Goal: Transaction & Acquisition: Purchase product/service

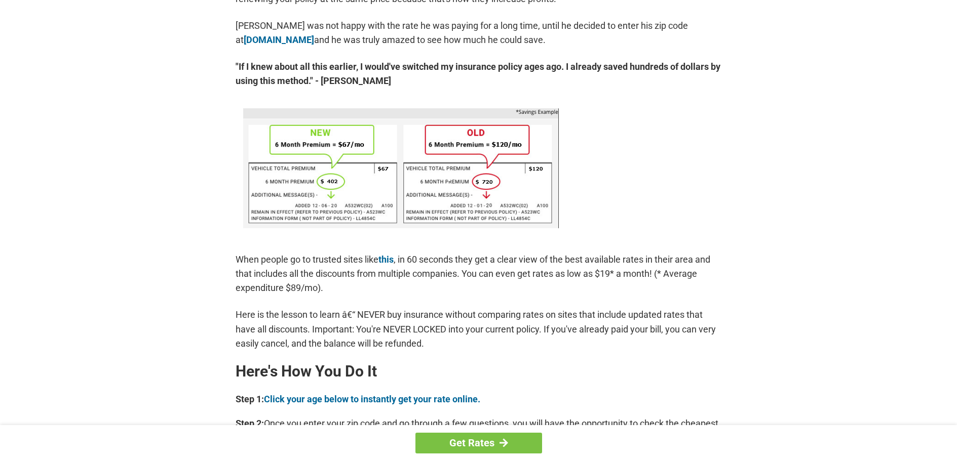
scroll to position [439, 0]
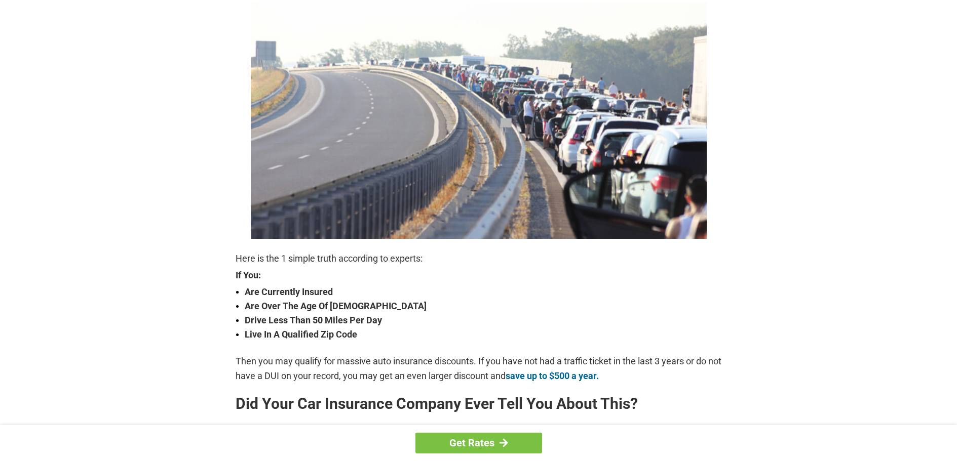
scroll to position [135, 0]
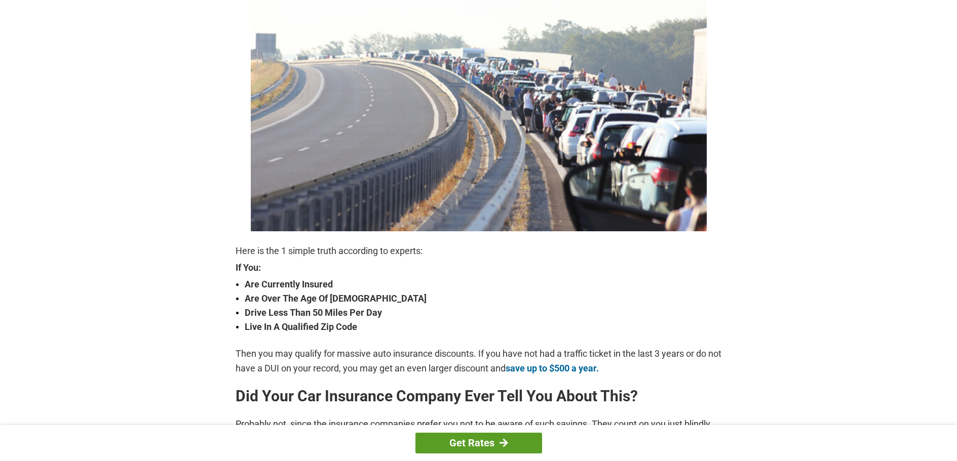
click at [472, 441] on link "Get Rates" at bounding box center [478, 443] width 127 height 21
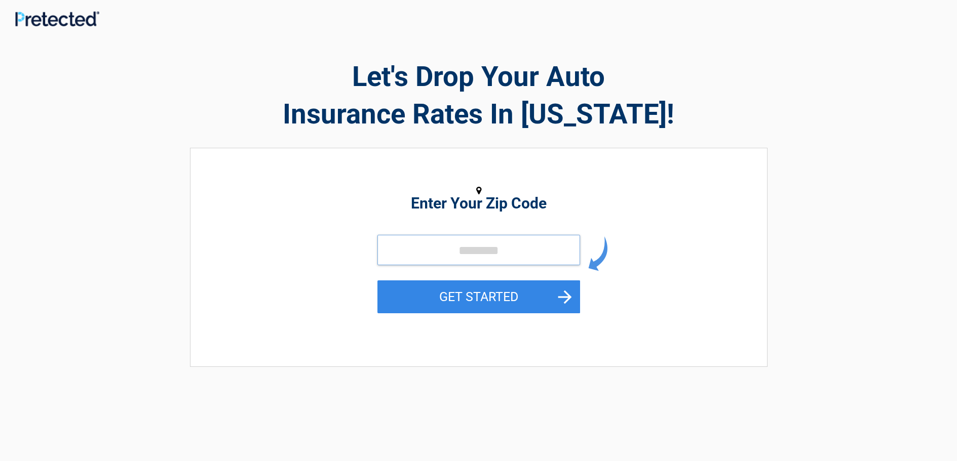
click at [417, 244] on input "tel" at bounding box center [478, 250] width 203 height 30
type input "*****"
click at [475, 298] on button "GET STARTED" at bounding box center [478, 297] width 203 height 33
